Goal: Task Accomplishment & Management: Manage account settings

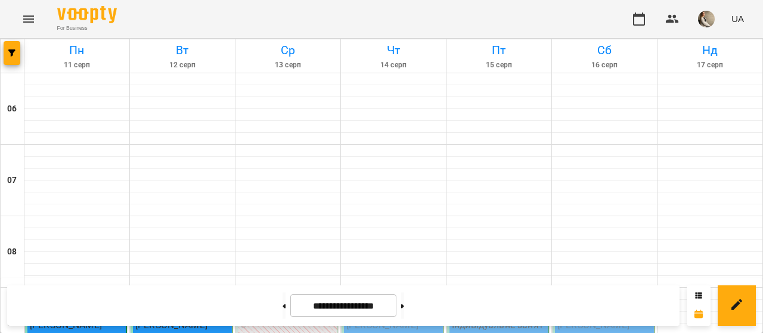
scroll to position [317, 0]
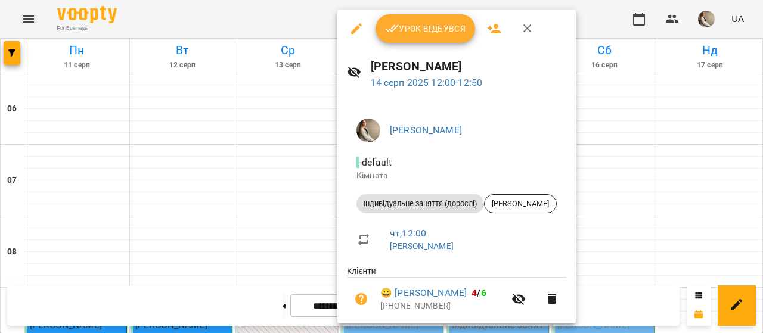
click at [431, 21] on button "Урок відбувся" at bounding box center [425, 28] width 100 height 29
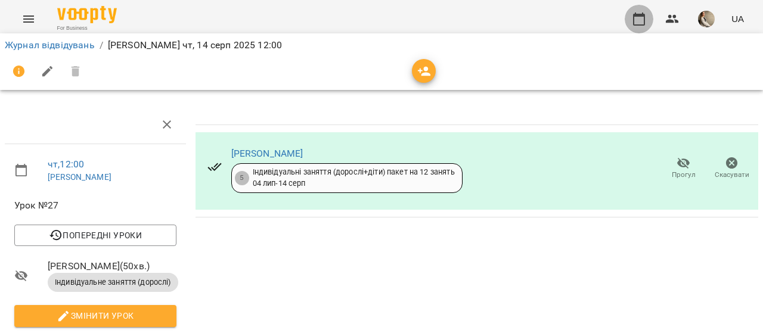
click at [640, 20] on icon "button" at bounding box center [639, 19] width 14 height 14
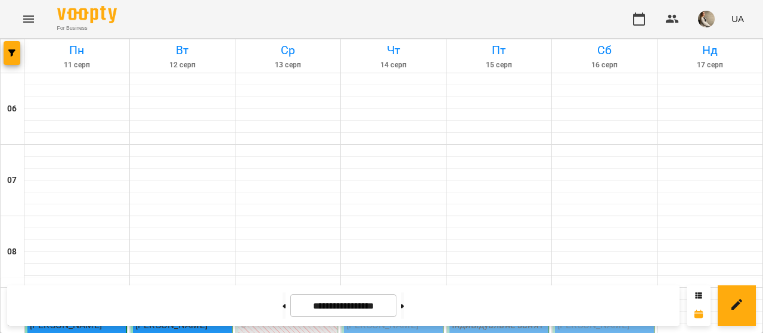
scroll to position [201, 0]
click at [413, 291] on div at bounding box center [426, 304] width 27 height 27
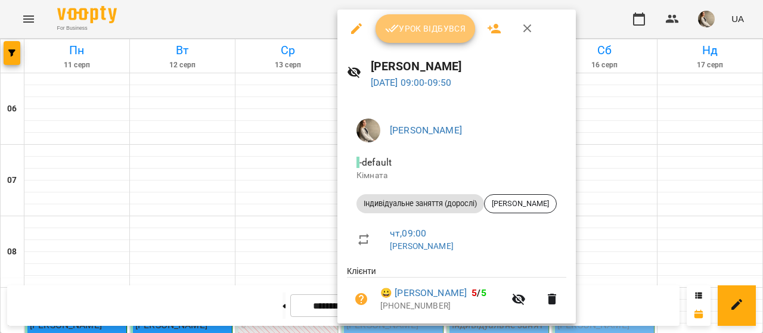
click at [436, 39] on button "Урок відбувся" at bounding box center [425, 28] width 100 height 29
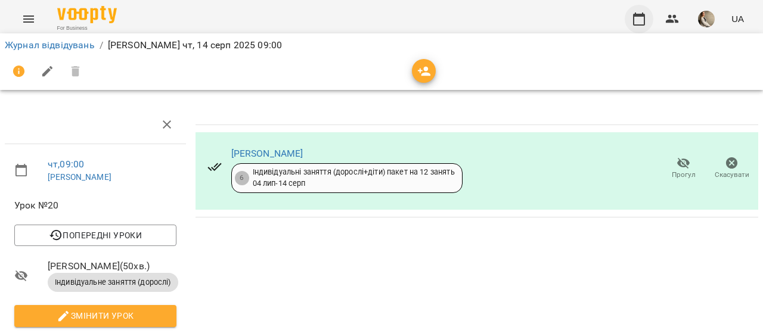
click at [638, 24] on icon "button" at bounding box center [639, 19] width 12 height 13
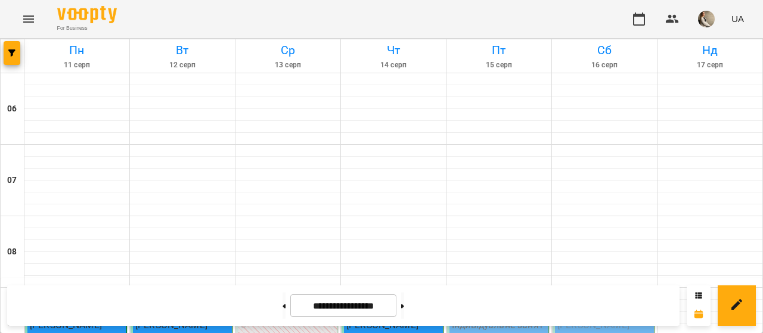
scroll to position [108, 0]
